Goal: Obtain resource: Obtain resource

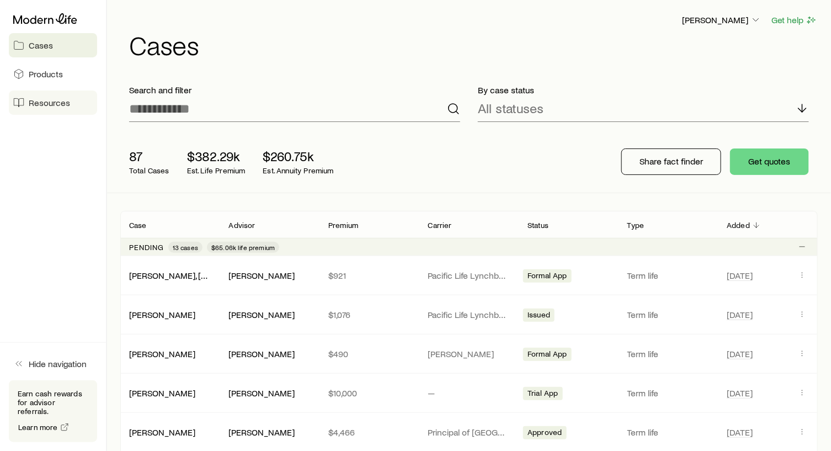
click at [51, 103] on span "Resources" at bounding box center [49, 102] width 41 height 11
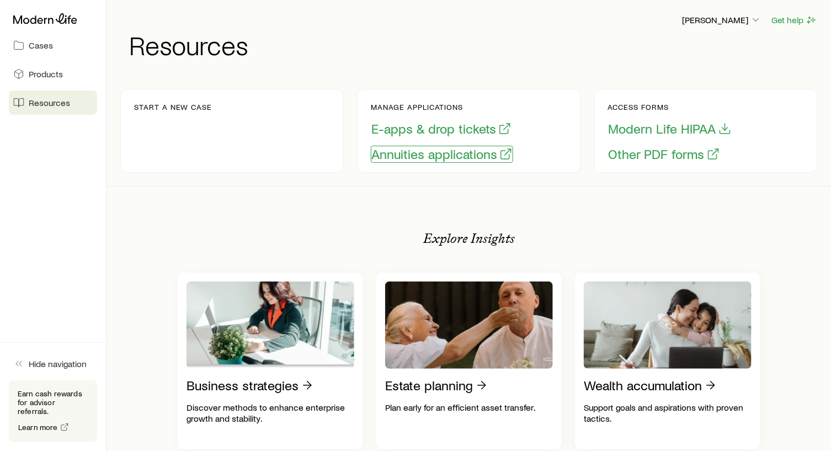
click at [408, 156] on button "Annuities applications" at bounding box center [442, 154] width 142 height 17
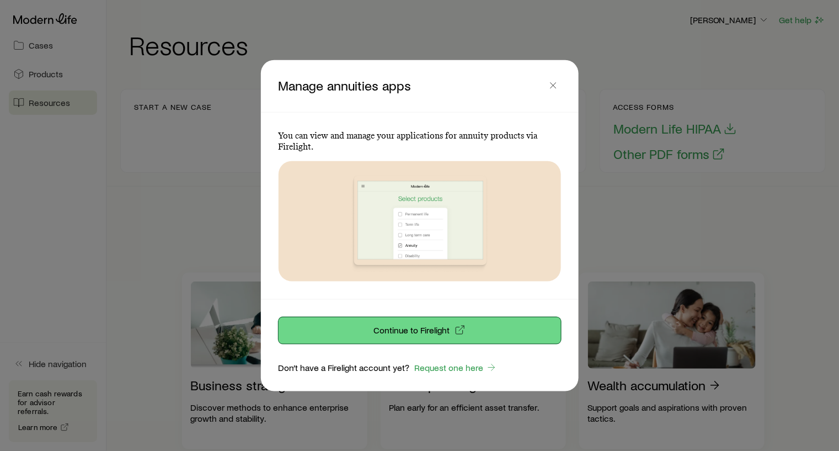
click at [414, 328] on p "Continue to Firelight" at bounding box center [412, 330] width 76 height 11
click at [416, 328] on p "Continue to Firelight" at bounding box center [412, 330] width 76 height 11
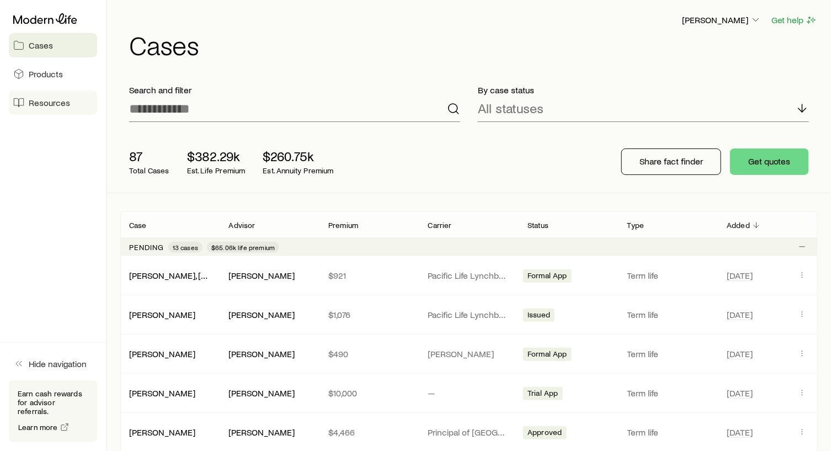
click at [36, 99] on span "Resources" at bounding box center [49, 102] width 41 height 11
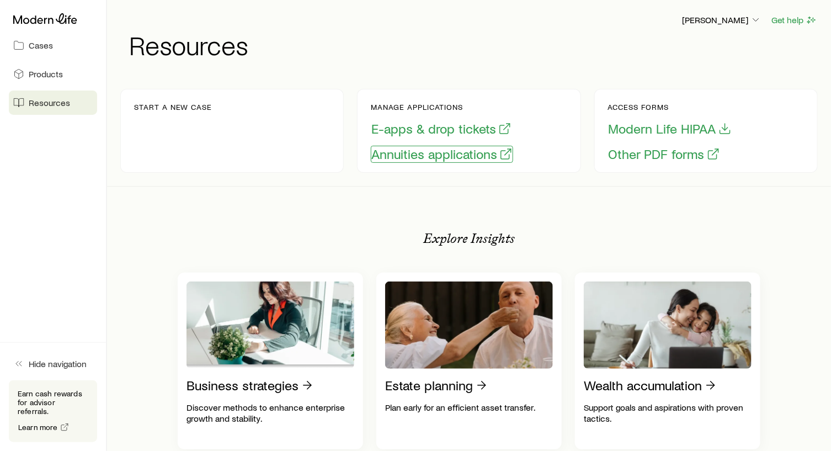
click at [418, 158] on button "Annuities applications" at bounding box center [442, 154] width 142 height 17
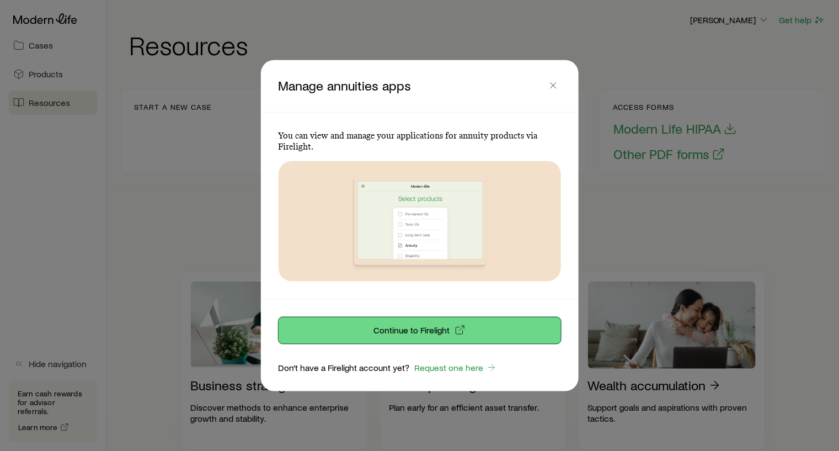
click at [422, 323] on button "Continue to Firelight" at bounding box center [420, 330] width 283 height 26
